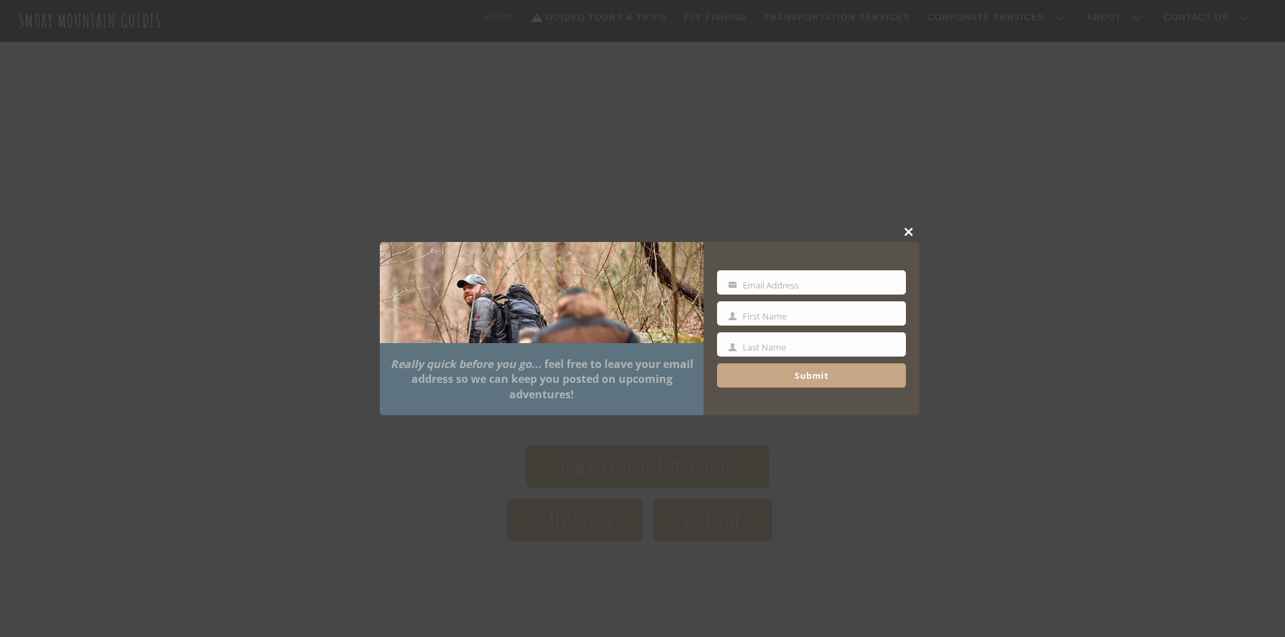
click at [909, 227] on button "Close this module" at bounding box center [909, 232] width 20 height 20
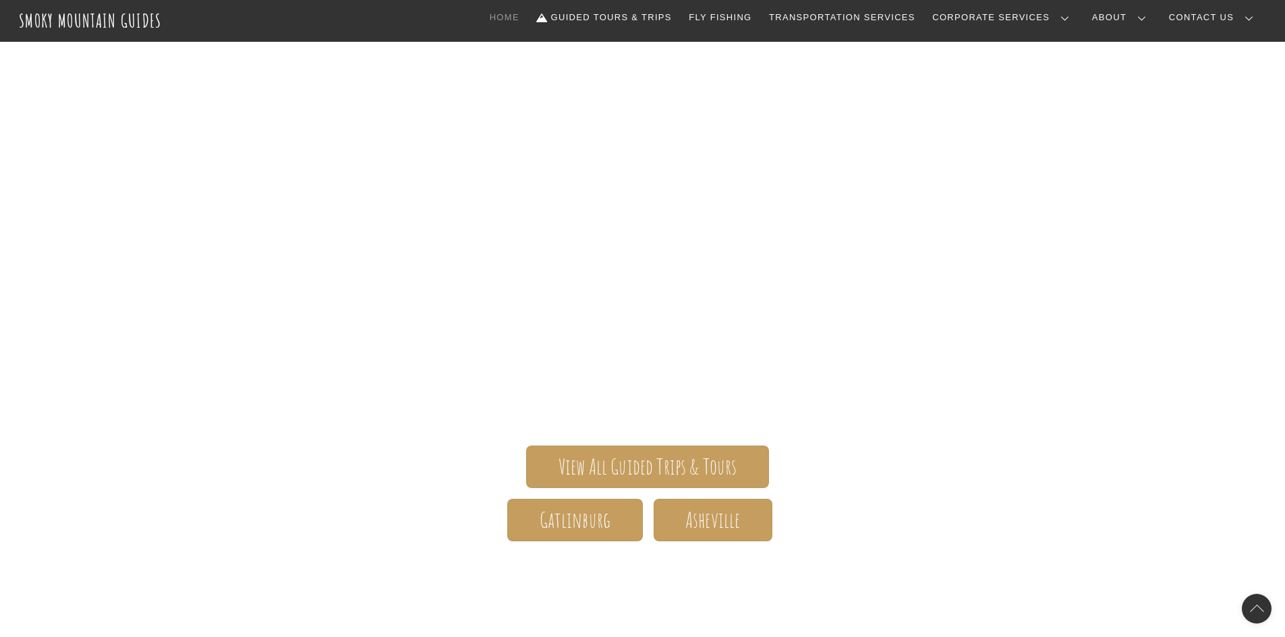
scroll to position [125, 0]
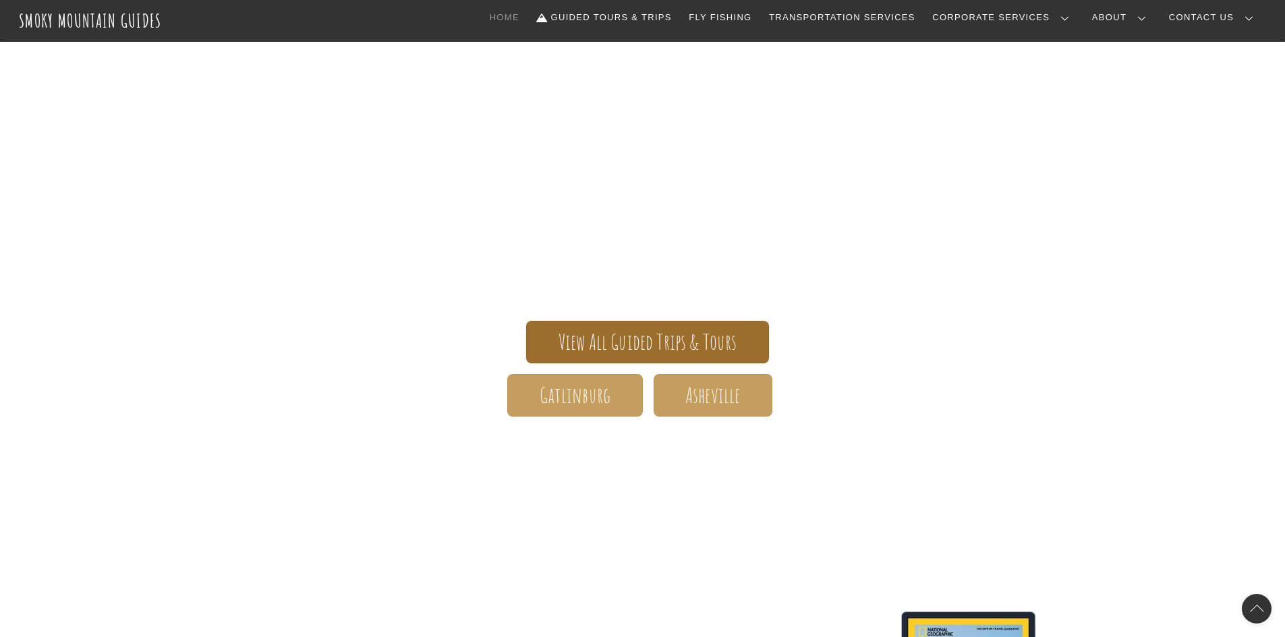
click at [587, 341] on span "View All Guided Trips & Tours" at bounding box center [647, 342] width 179 height 14
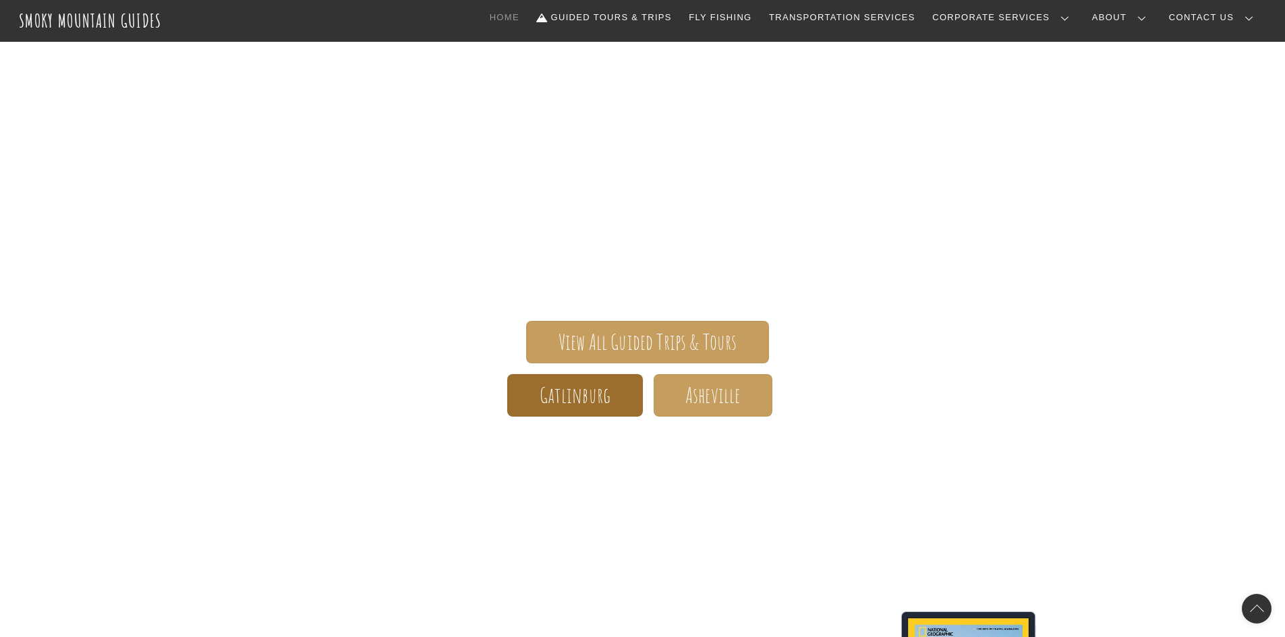
click at [558, 389] on span "Gatlinburg" at bounding box center [575, 395] width 71 height 14
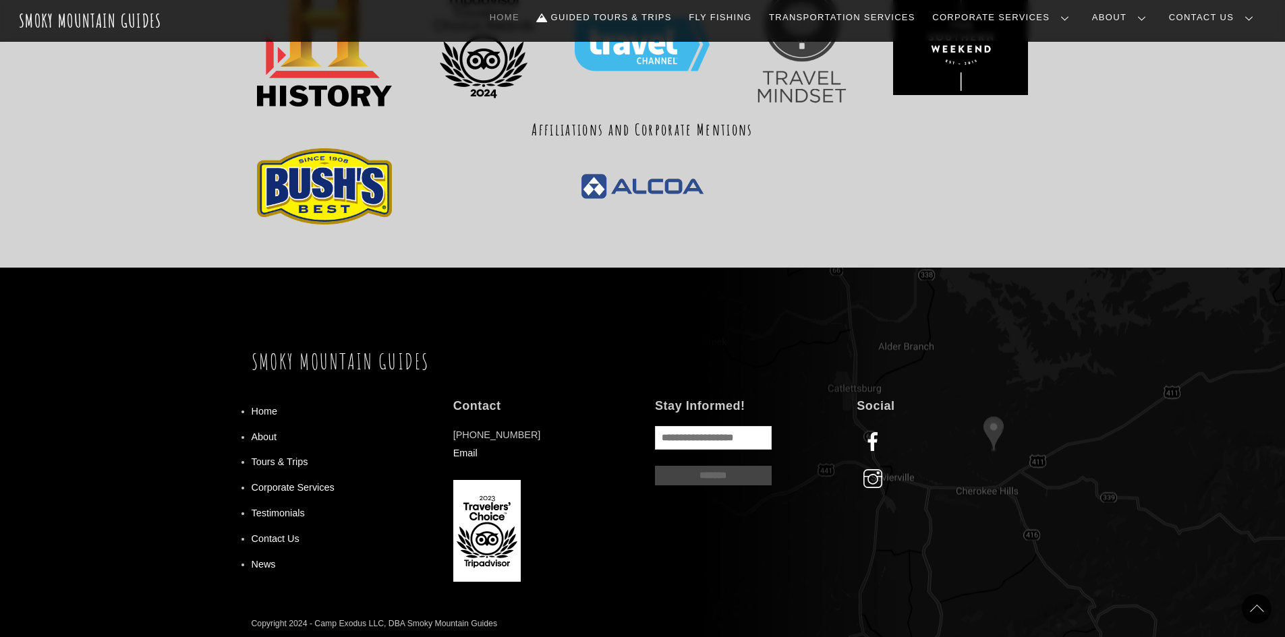
scroll to position [1665, 0]
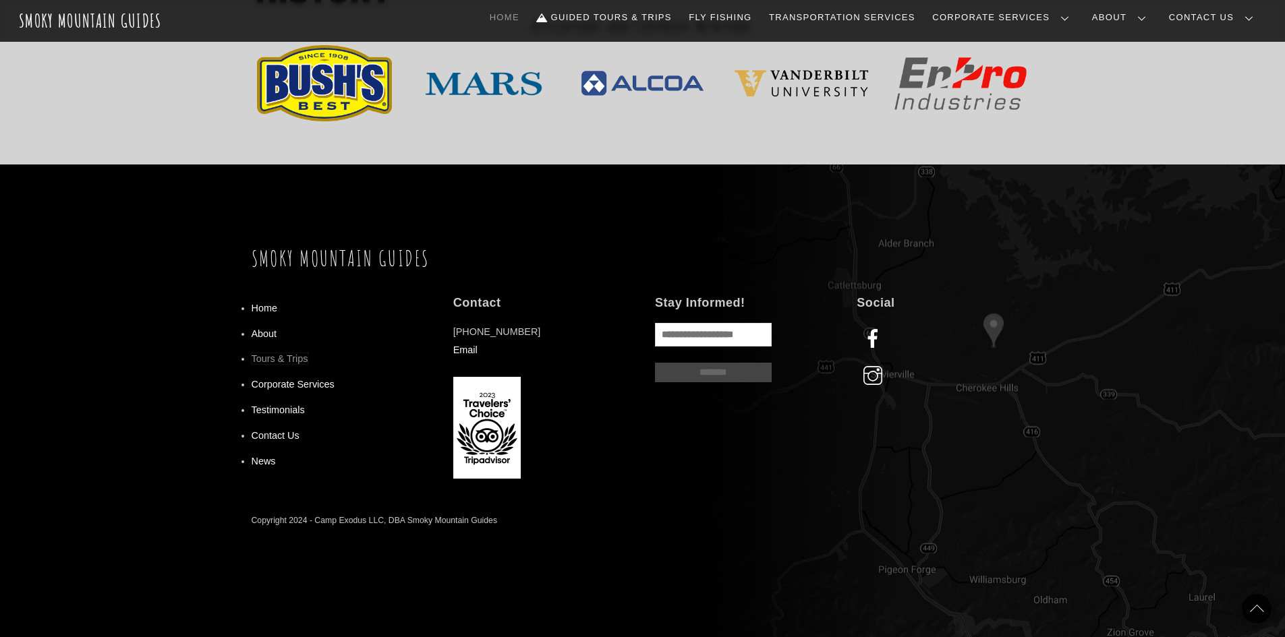
click at [290, 362] on link "Tours & Trips" at bounding box center [280, 358] width 57 height 11
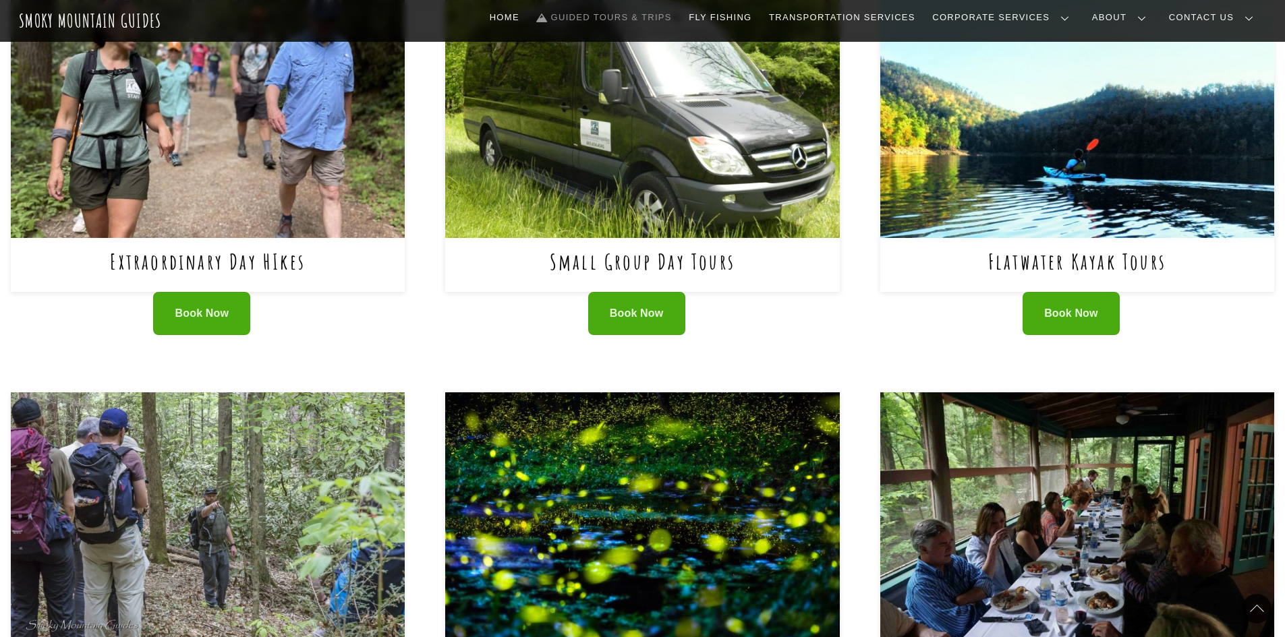
scroll to position [600, 0]
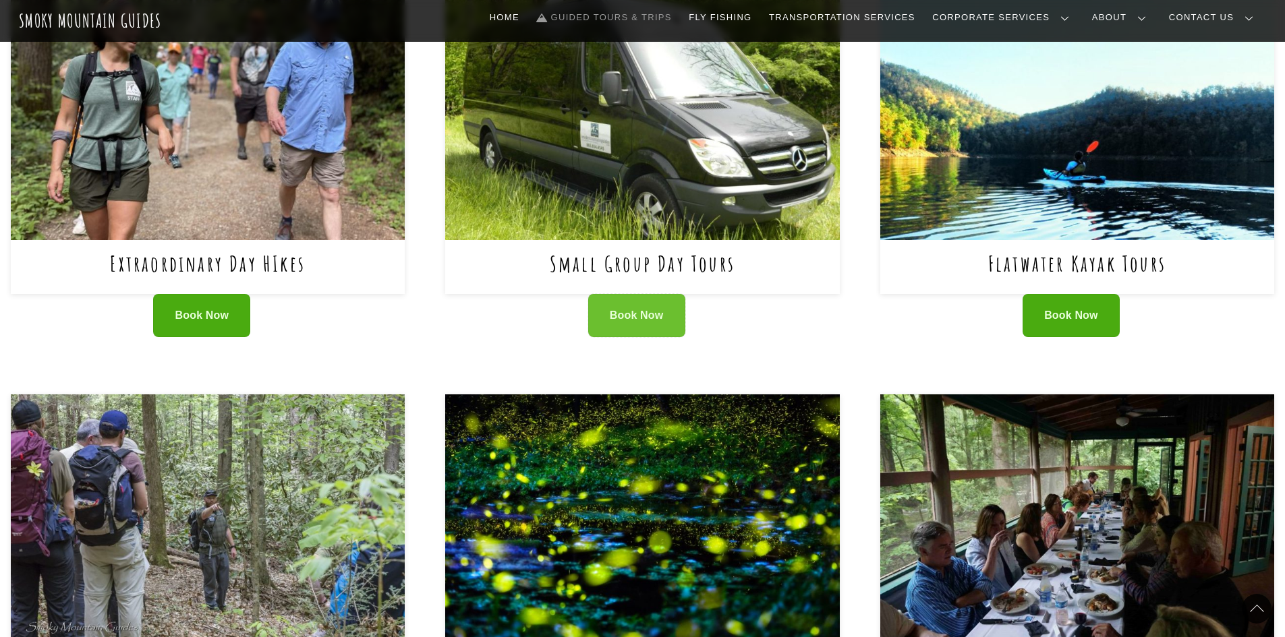
click at [626, 309] on span "Book Now" at bounding box center [637, 316] width 54 height 14
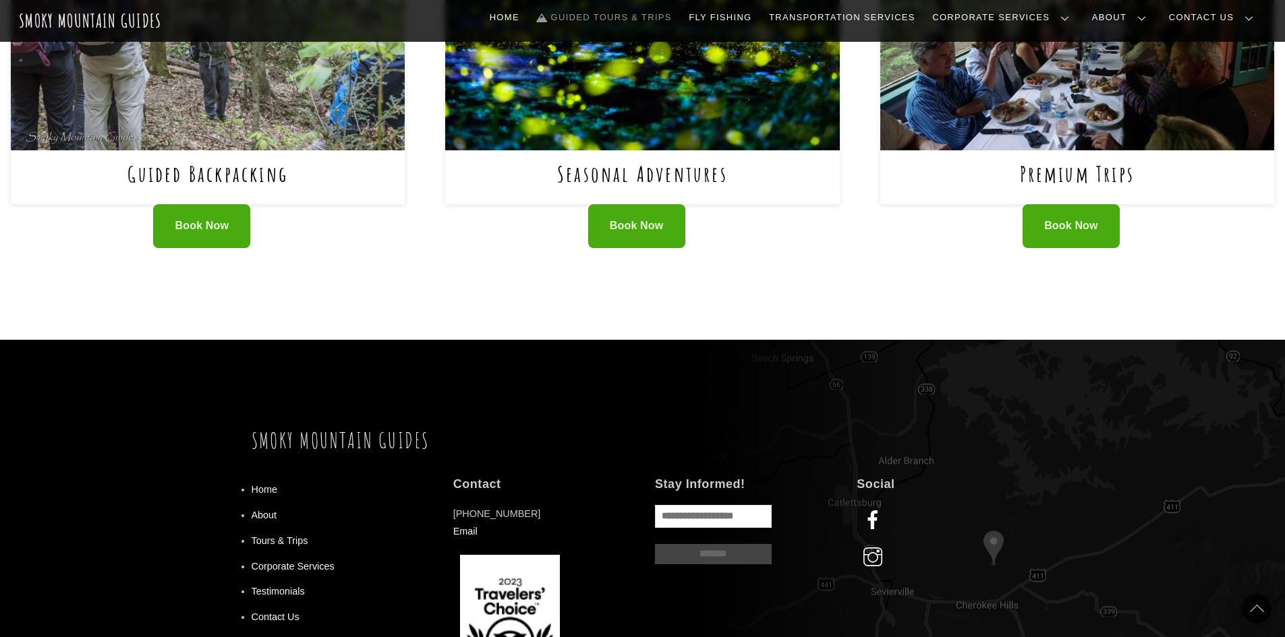
scroll to position [1256, 0]
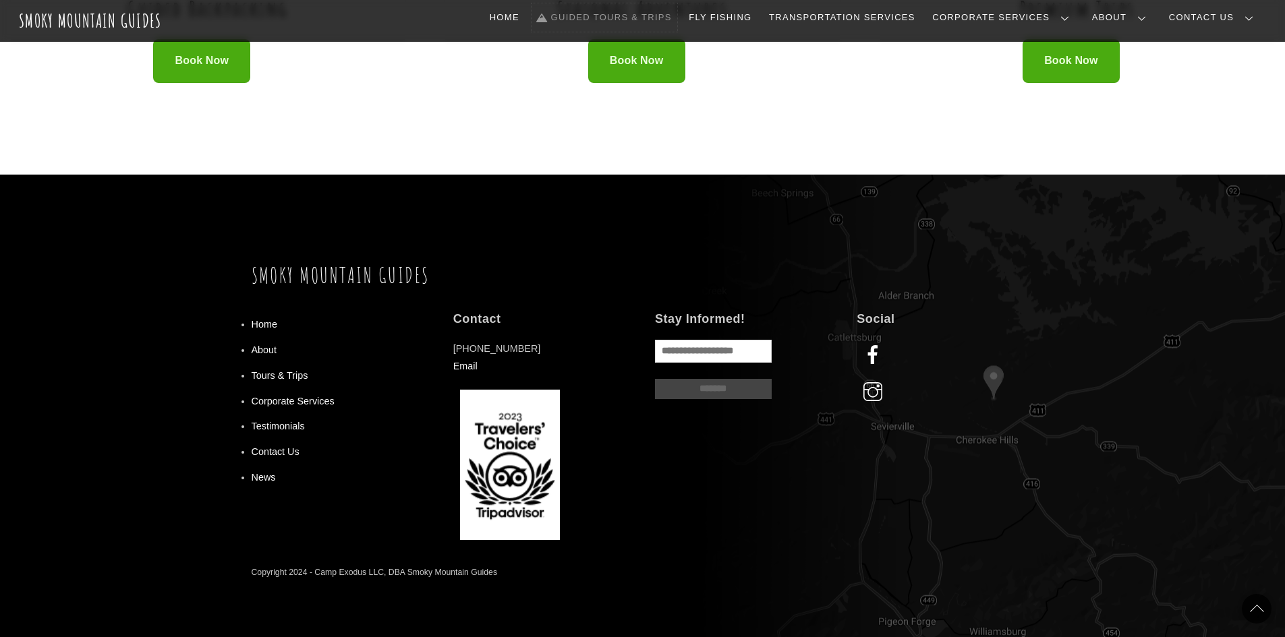
click at [646, 22] on link "Guided Tours & Trips" at bounding box center [604, 17] width 146 height 28
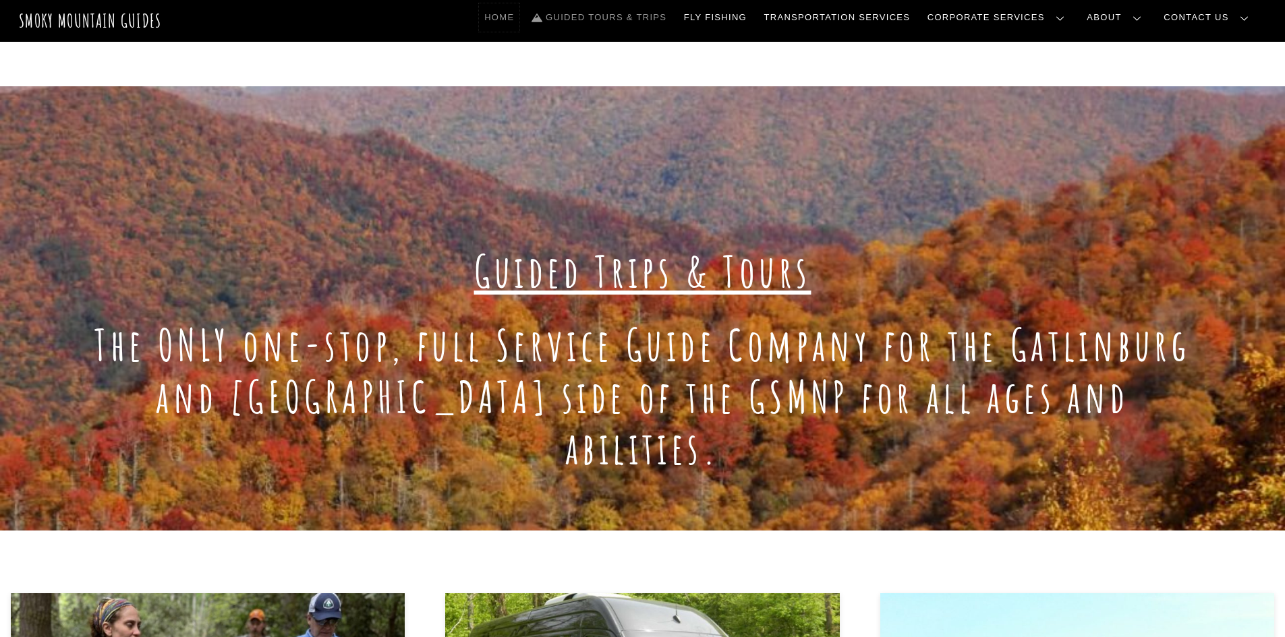
click at [519, 13] on link "Home" at bounding box center [499, 17] width 40 height 28
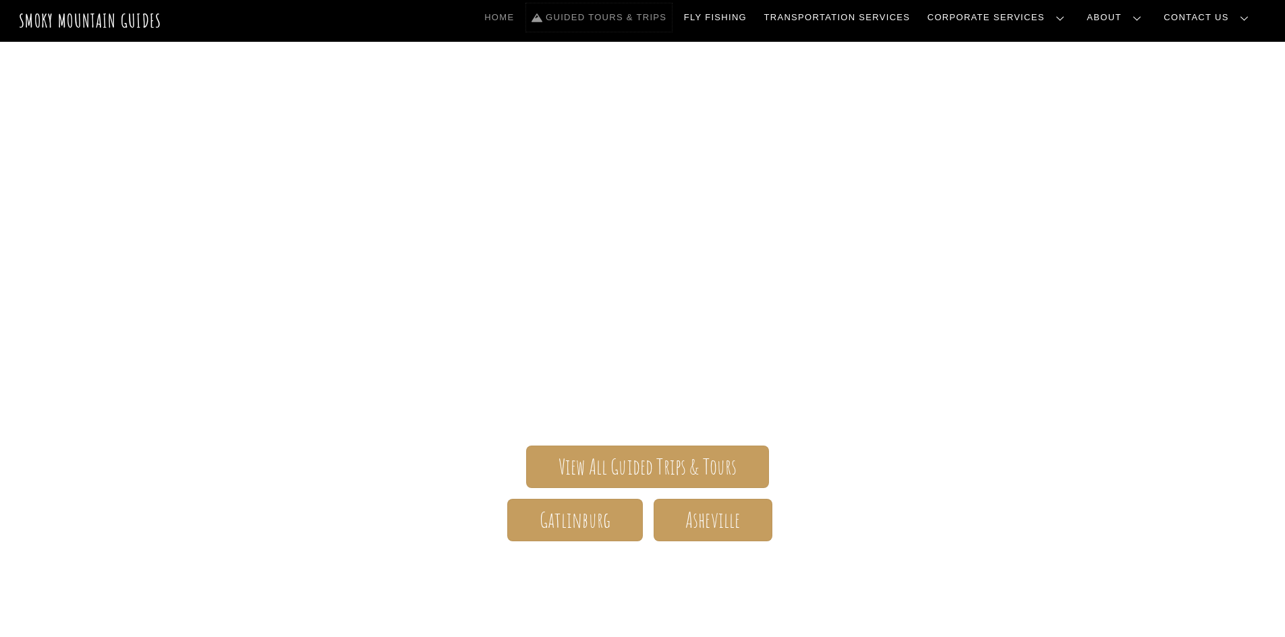
click at [650, 18] on link "Guided Tours & Trips" at bounding box center [599, 17] width 146 height 28
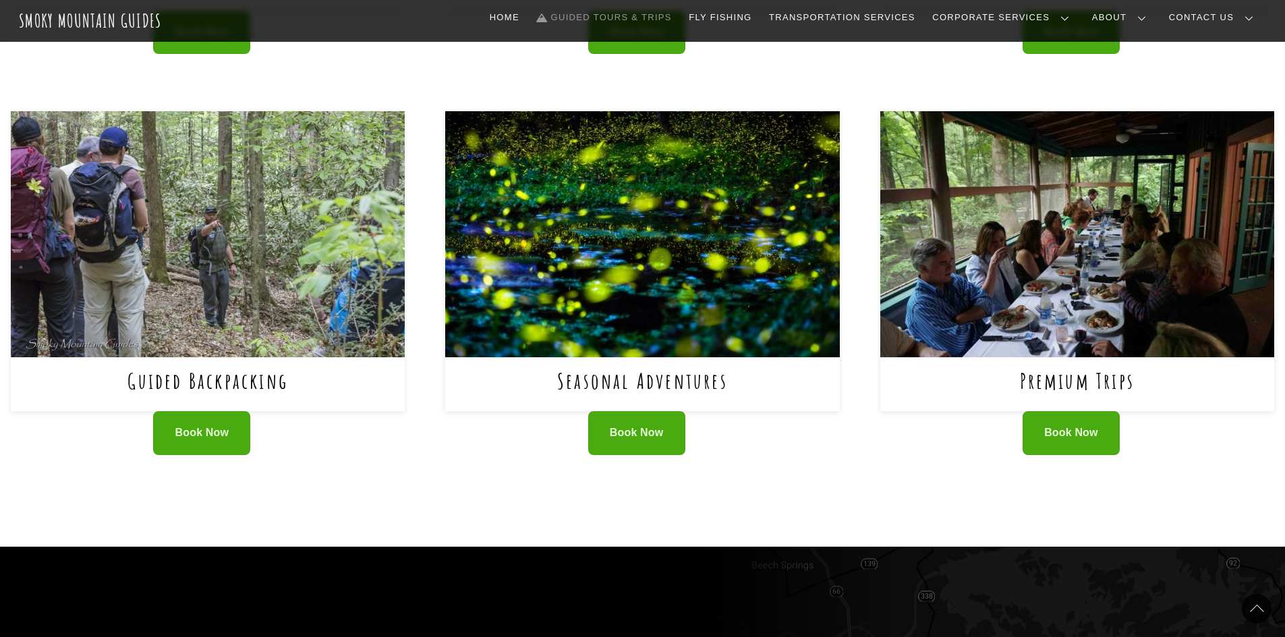
scroll to position [1256, 0]
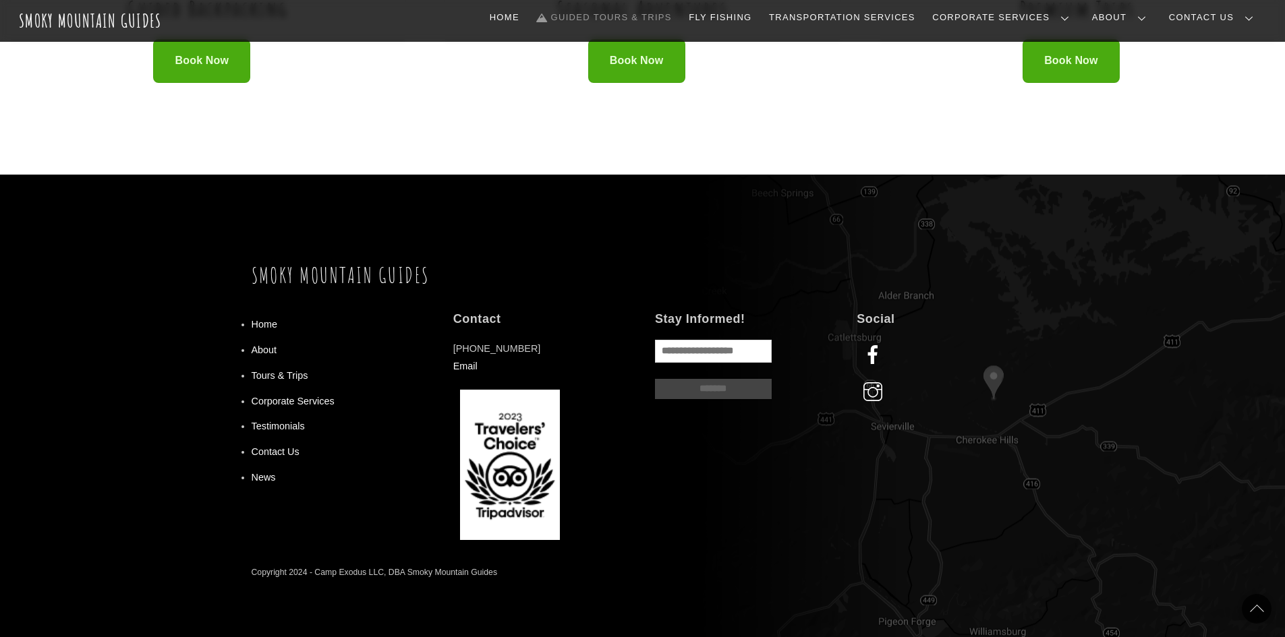
click at [0, 0] on link "Frequently Asked Questions" at bounding box center [0, 0] width 0 height 0
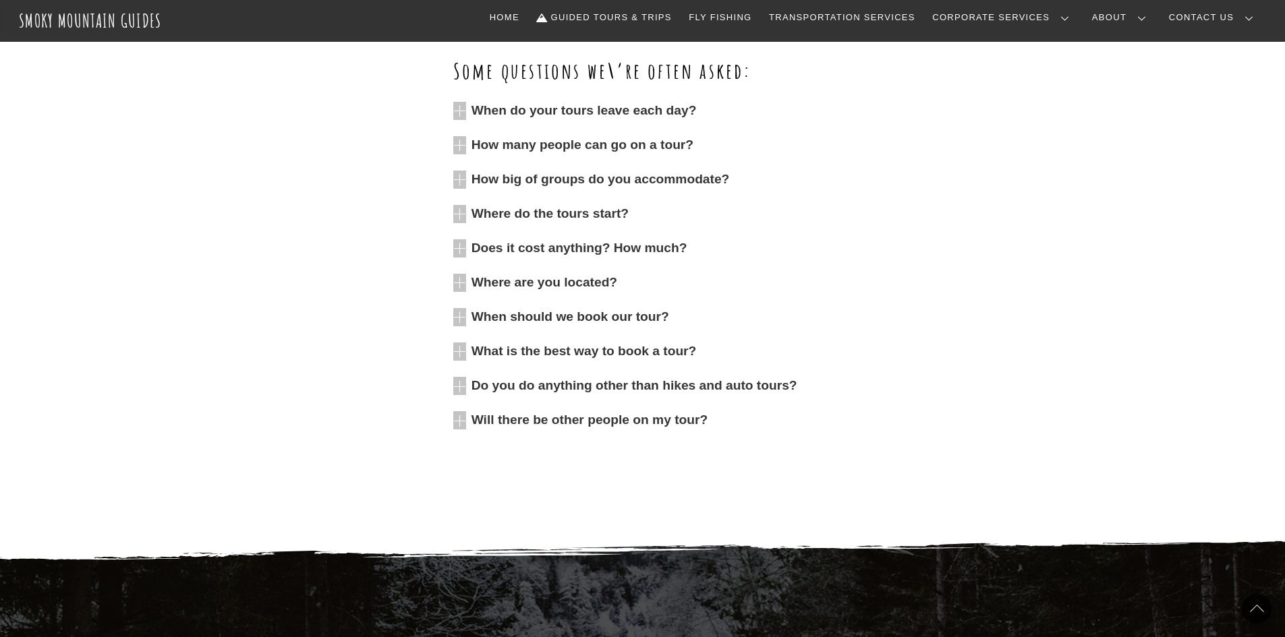
scroll to position [546, 0]
click at [528, 205] on span "Where do the tours start?" at bounding box center [651, 213] width 361 height 18
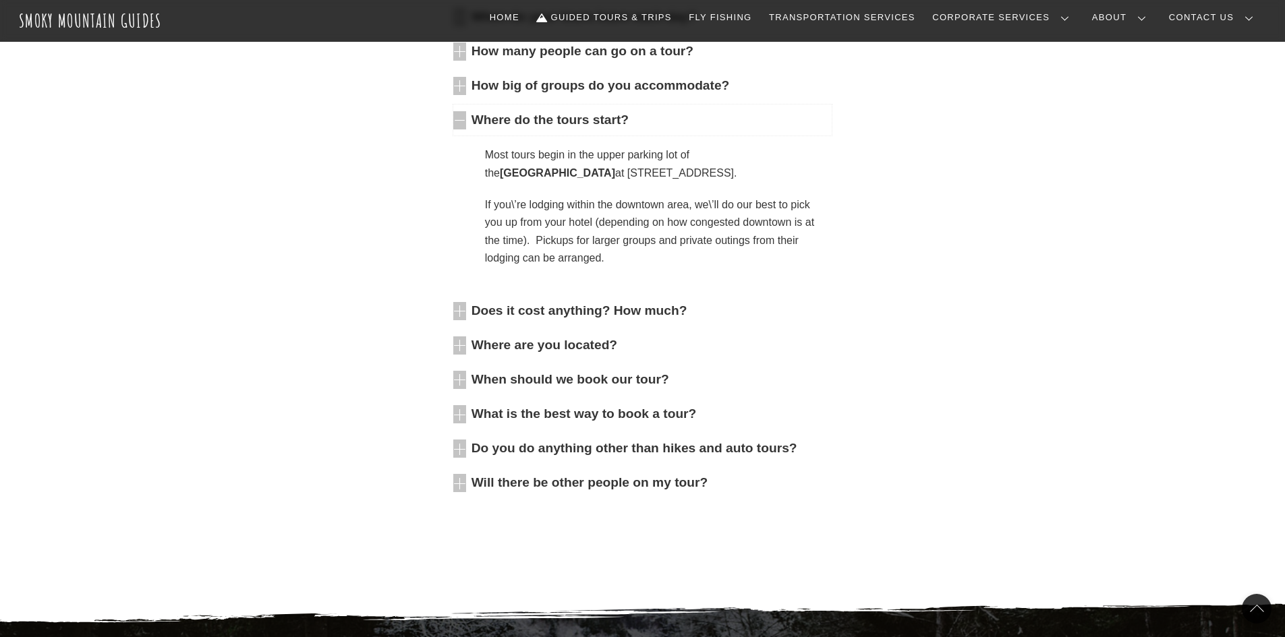
scroll to position [639, 0]
click at [415, 183] on div at bounding box center [340, 237] width 177 height 550
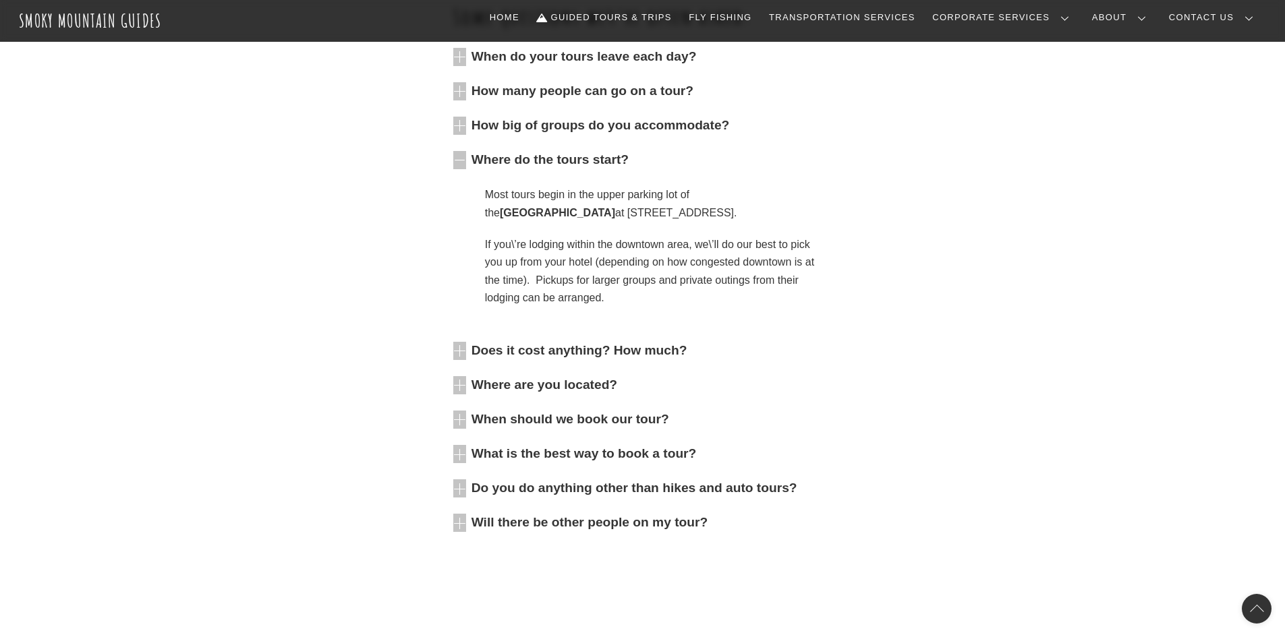
scroll to position [598, 0]
